Goal: Transaction & Acquisition: Purchase product/service

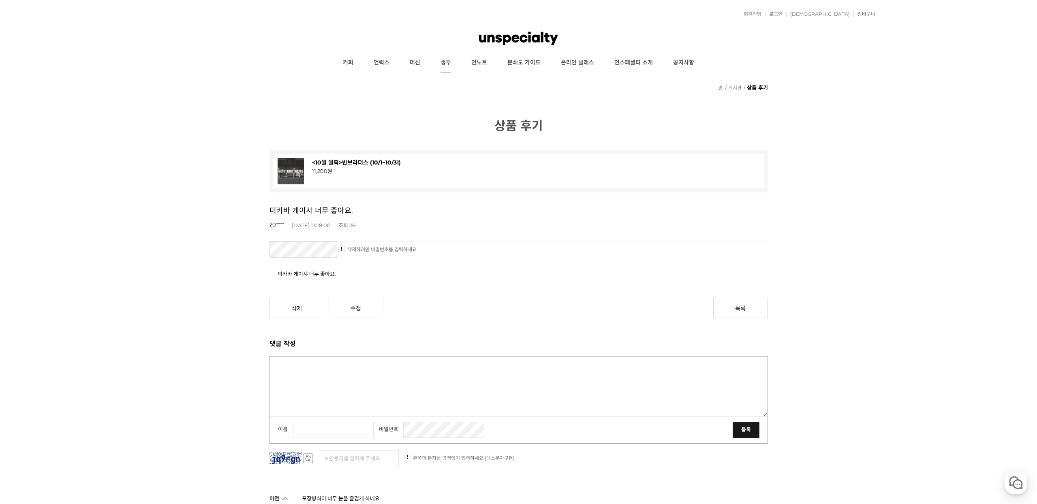
click at [448, 64] on link "생두" at bounding box center [446, 63] width 31 height 20
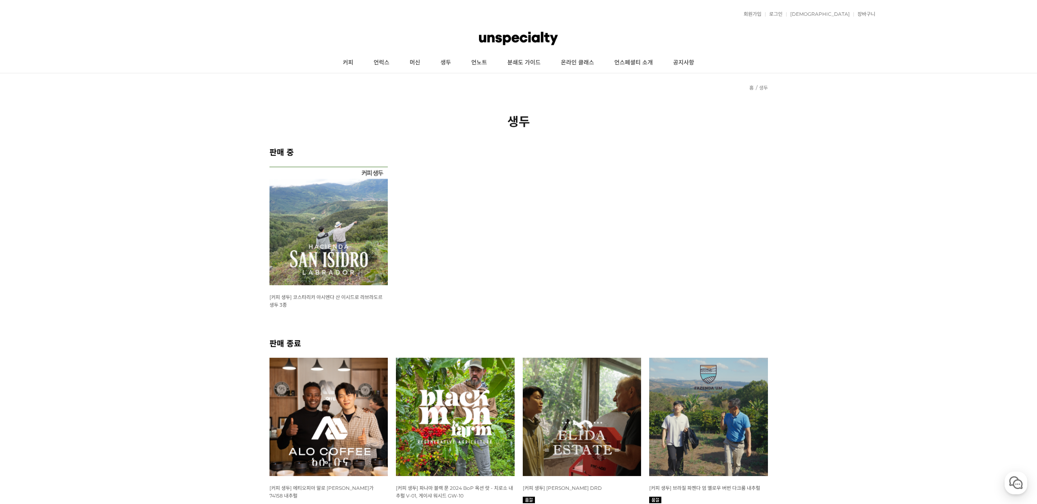
click at [327, 223] on img at bounding box center [329, 226] width 119 height 119
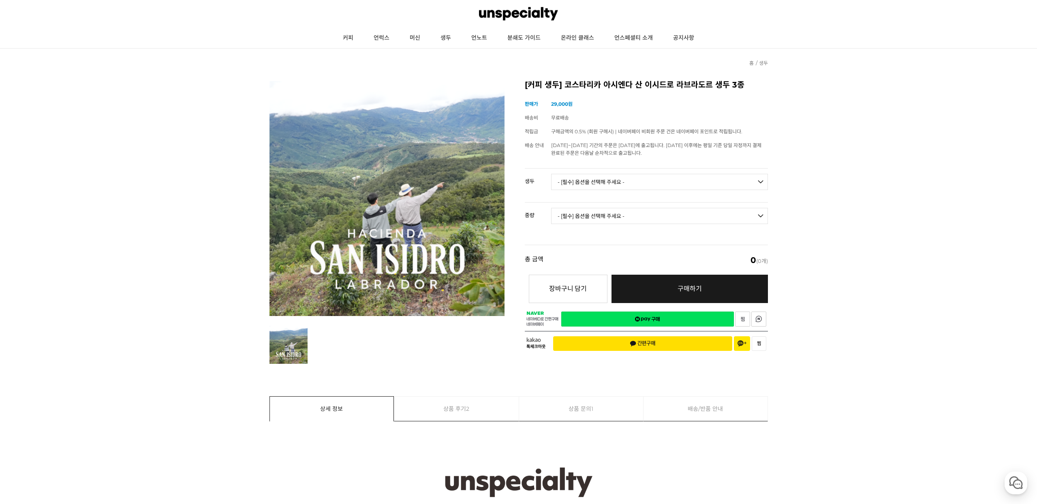
scroll to position [47, 0]
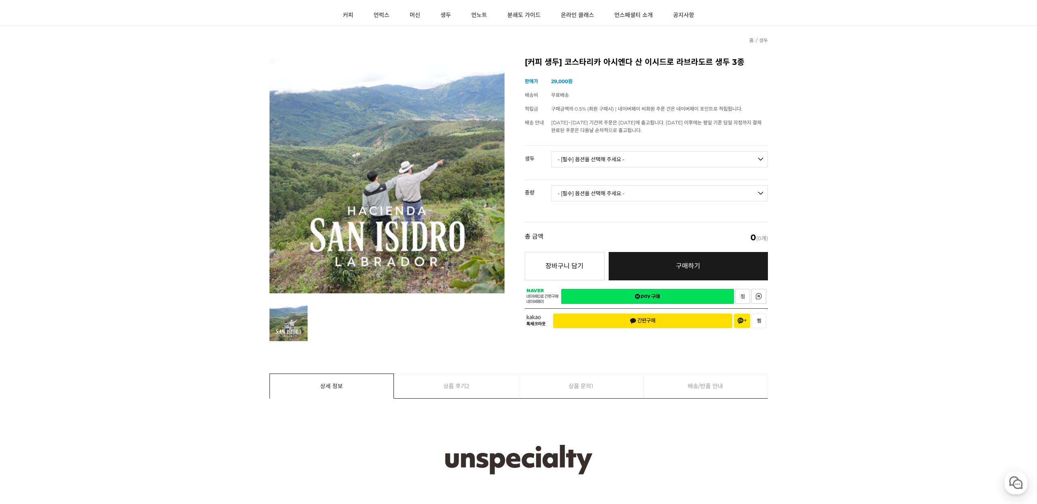
click at [603, 162] on select "- [필수] 옵션을 선택해 주세요 - ------------------- 코스타리카 아시엔다 산 이시드로 라브라도르 엘 세드로 게이샤 무산소 …" at bounding box center [659, 159] width 217 height 16
click at [647, 161] on select "- [필수] 옵션을 선택해 주세요 - ------------------- 코스타리카 아시엔다 산 이시드로 라브라도르 엘 세드로 게이샤 무산소 …" at bounding box center [659, 159] width 217 height 16
select select "코스타리카 아시엔다 산 이시드로 라브라도르 엘 세드로 게이샤 무산소 내추럴"
click at [645, 195] on select "- [필수] 옵션을 선택해 주세요 - ------------------- 500g 1kg" at bounding box center [659, 193] width 217 height 16
select select "1kg"
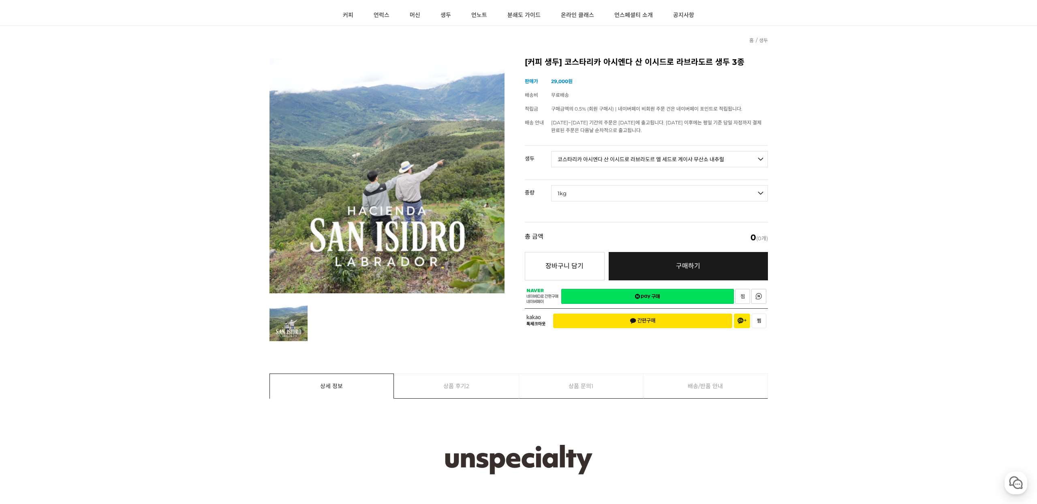
select select "*"
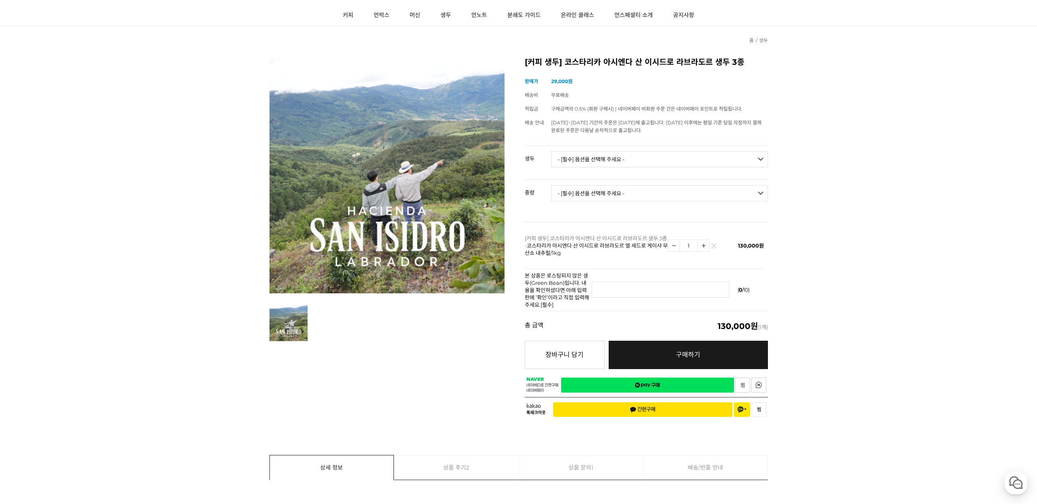
scroll to position [0, 0]
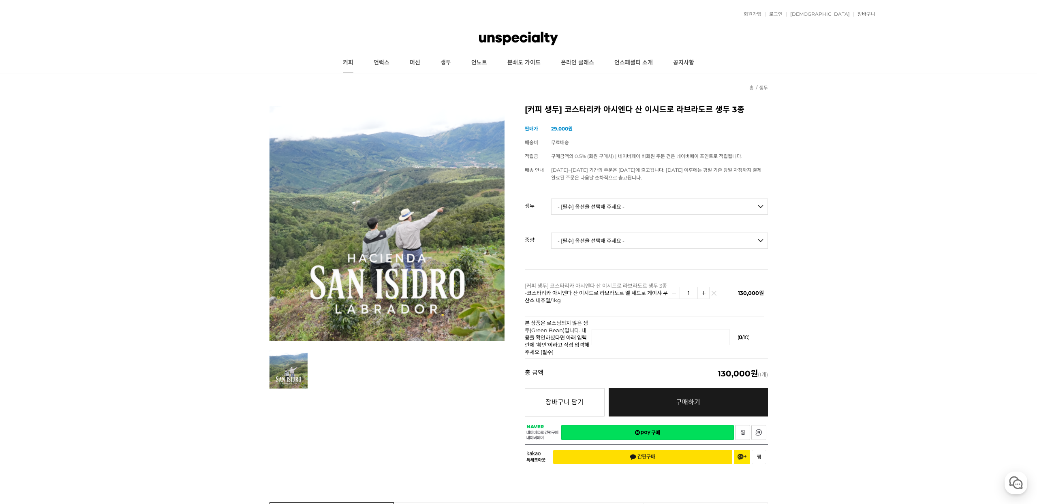
click at [351, 62] on link "커피" at bounding box center [348, 63] width 31 height 20
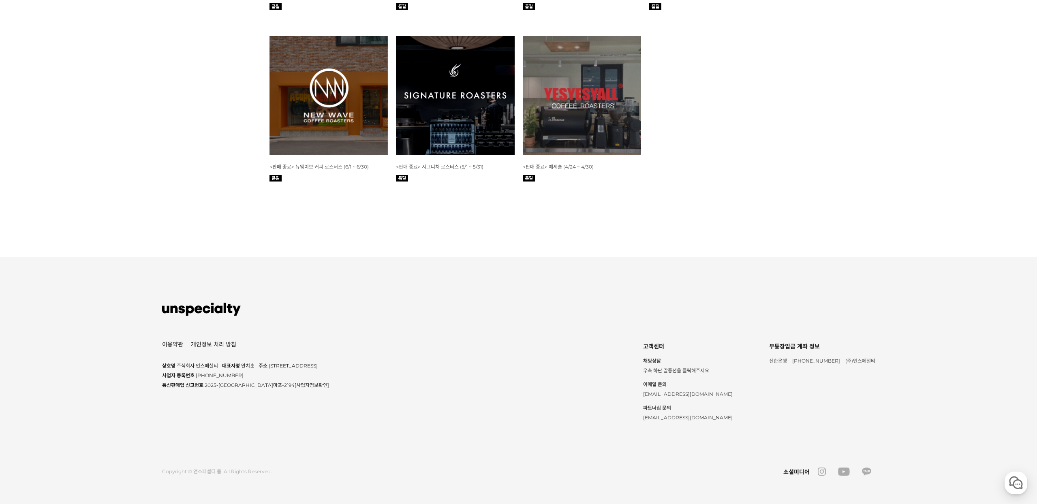
scroll to position [1547, 0]
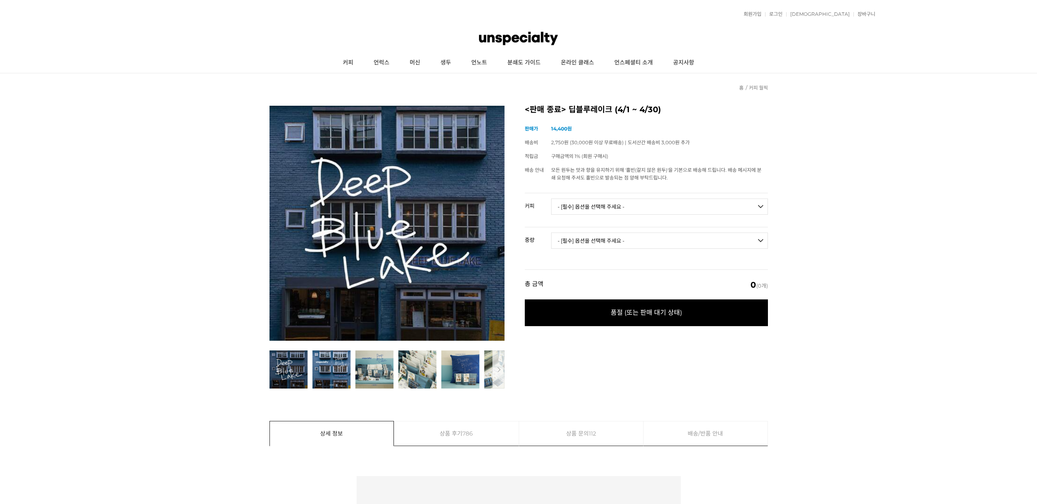
click at [613, 209] on select "- [필수] 옵션을 선택해 주세요 - ------------------- 언스페셜티 분쇄도 가이드 종이(주문 1건당 최대 1개 제공) [4.2…" at bounding box center [659, 207] width 217 height 16
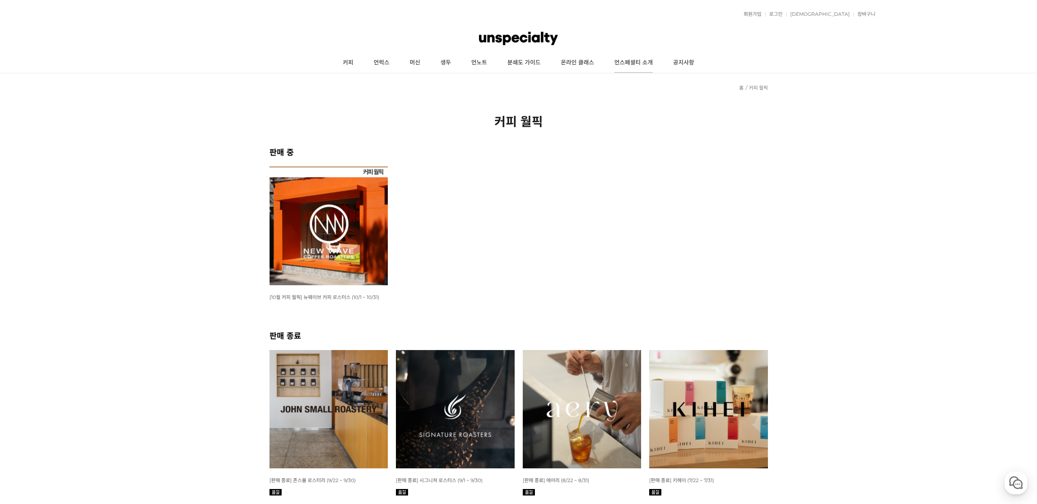
click at [637, 64] on link "언스페셜티 소개" at bounding box center [633, 63] width 59 height 20
